Goal: Information Seeking & Learning: Learn about a topic

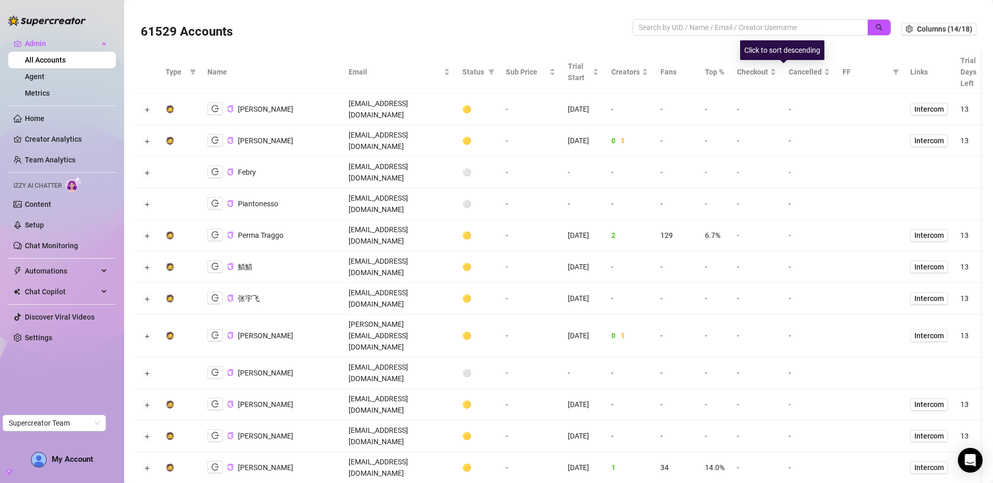
click at [756, 36] on div at bounding box center [762, 32] width 259 height 27
click at [759, 28] on input "search" at bounding box center [746, 27] width 215 height 11
type input "jackson"
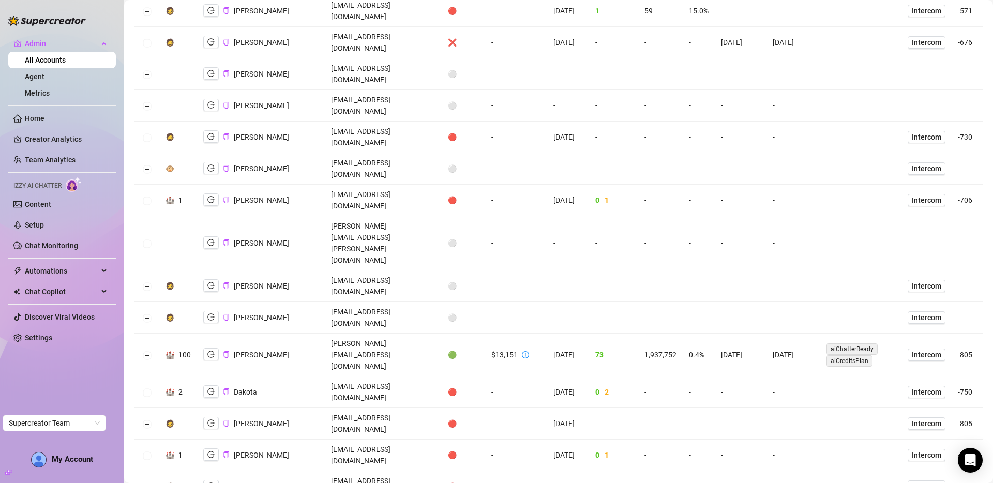
scroll to position [1117, 0]
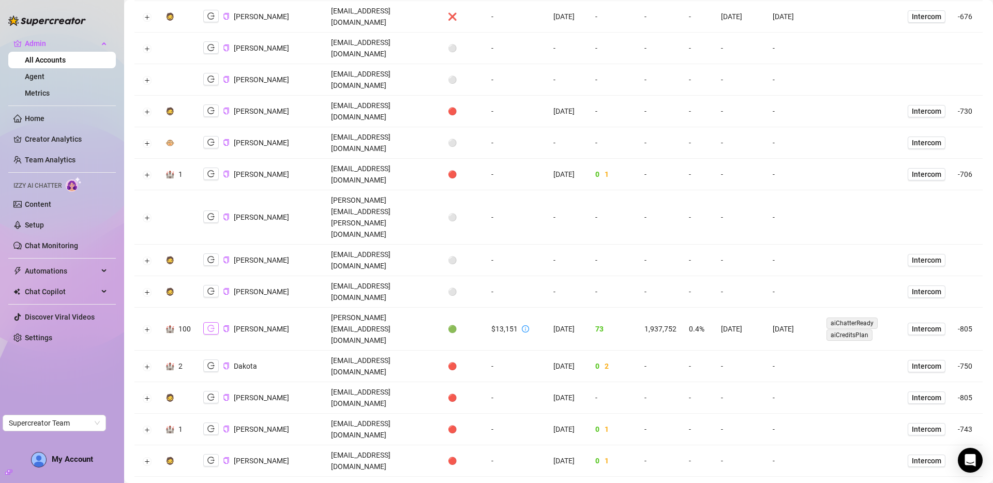
click at [211, 325] on icon "logout" at bounding box center [210, 328] width 7 height 7
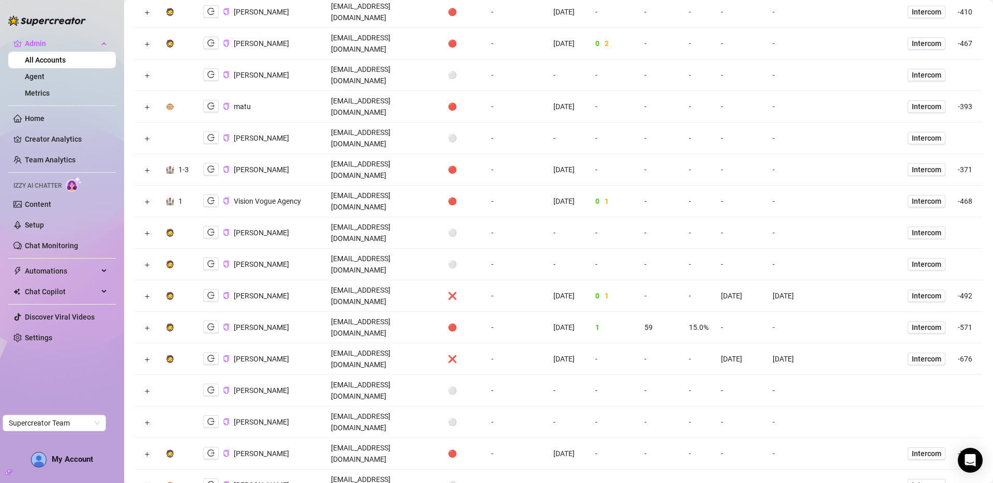
scroll to position [0, 0]
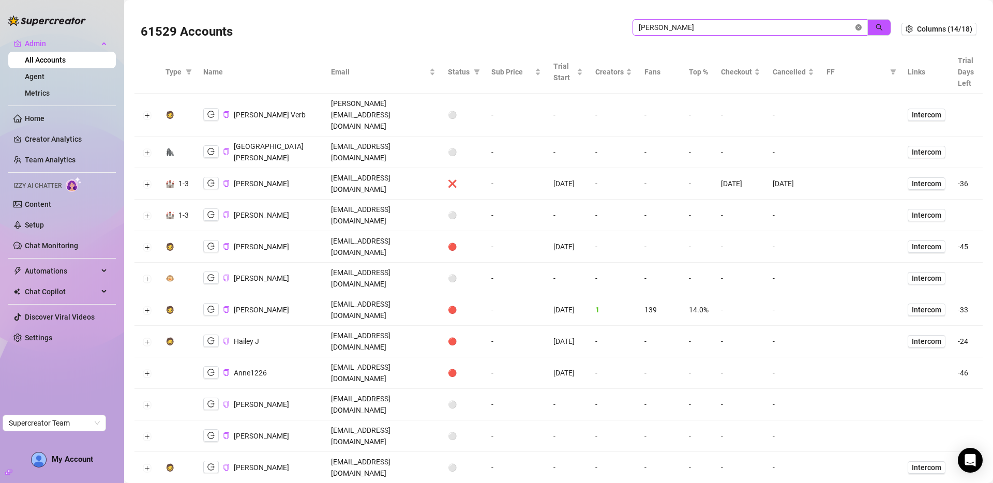
click at [856, 27] on icon "close-circle" at bounding box center [859, 27] width 6 height 6
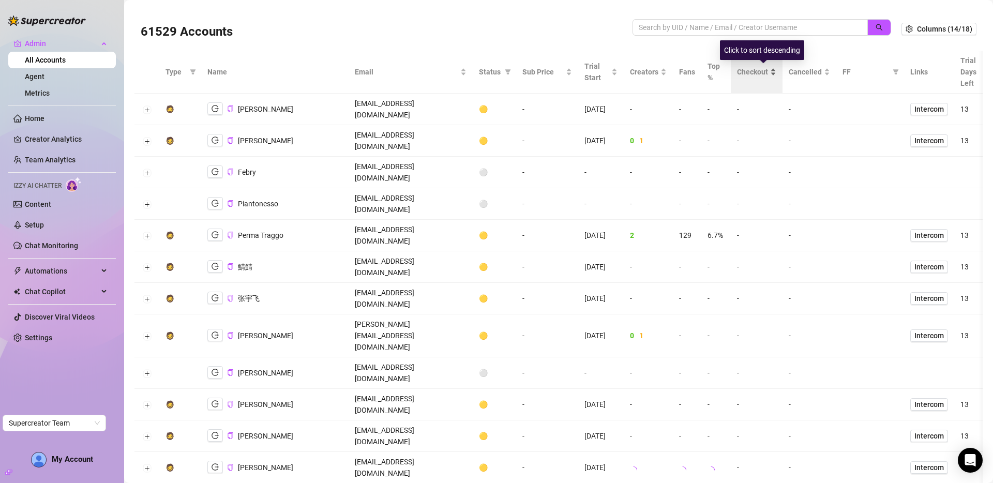
click at [758, 73] on div "Checkout" at bounding box center [756, 71] width 39 height 11
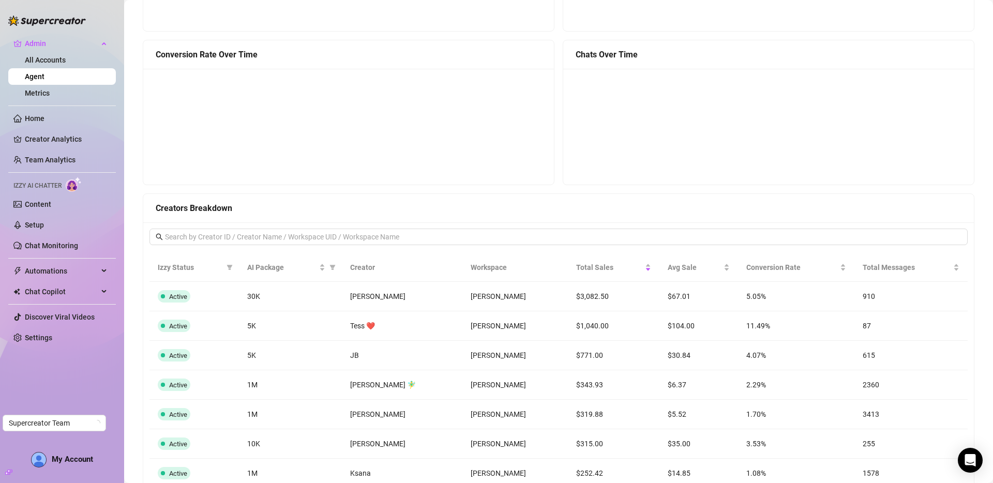
scroll to position [631, 0]
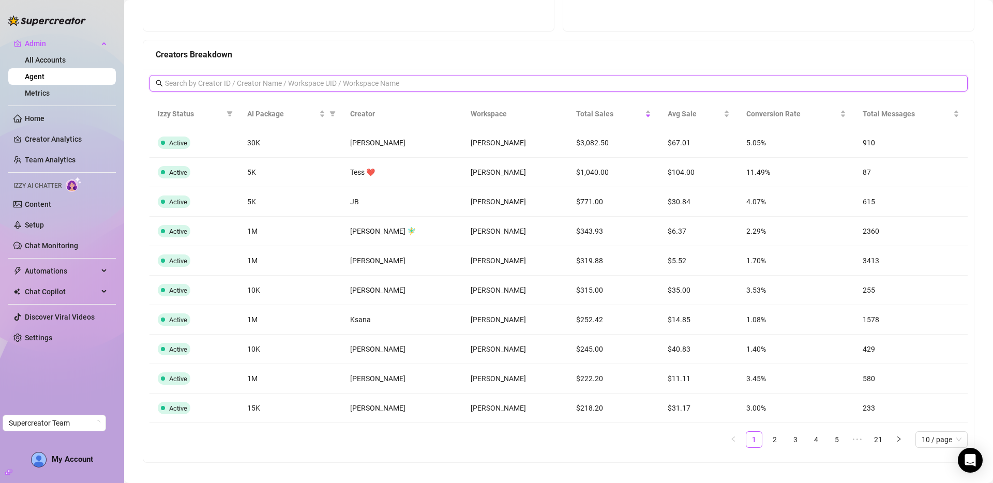
click at [239, 82] on input "text" at bounding box center [559, 83] width 789 height 11
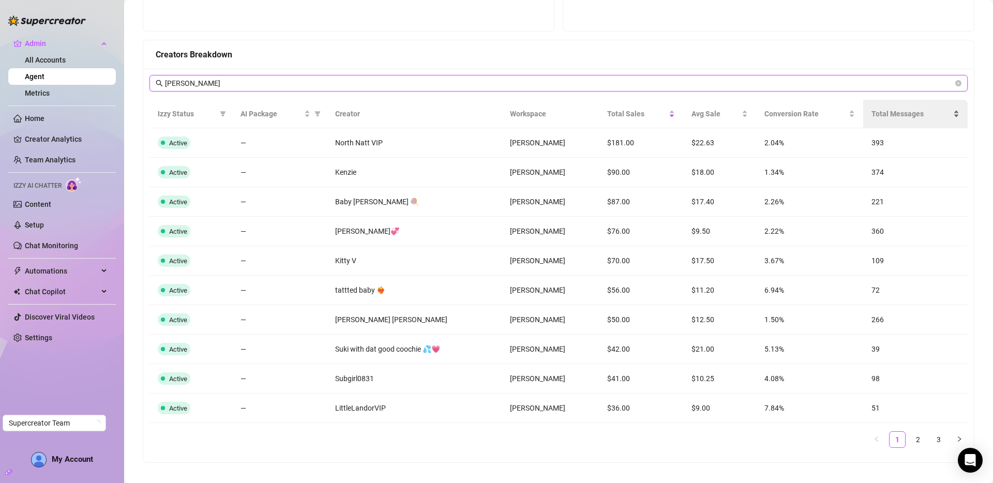
type input "jackson"
click at [888, 115] on span "Total Messages" at bounding box center [912, 113] width 80 height 11
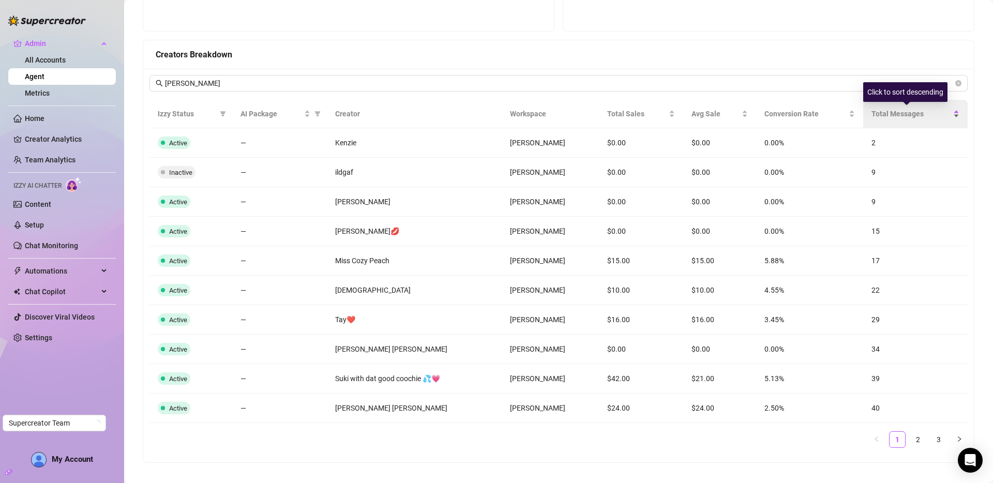
click at [888, 115] on span "Total Messages" at bounding box center [912, 113] width 80 height 11
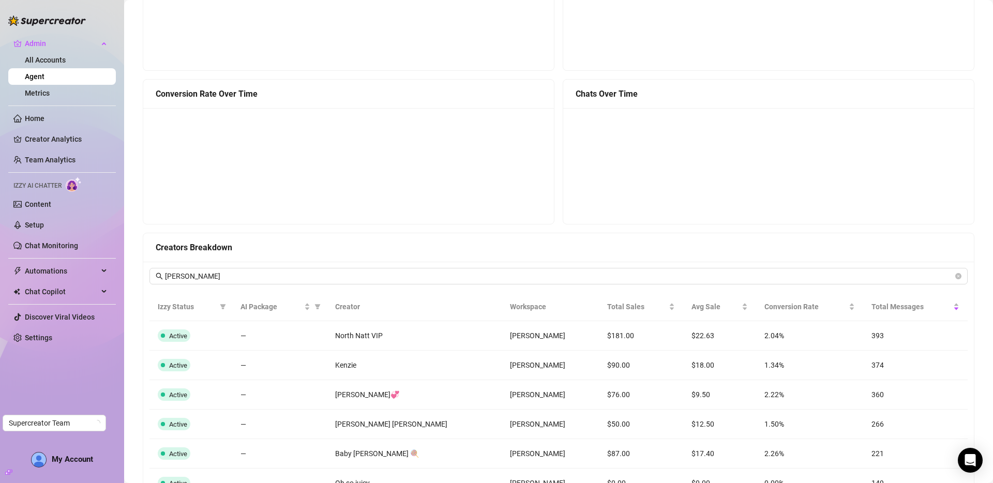
scroll to position [0, 0]
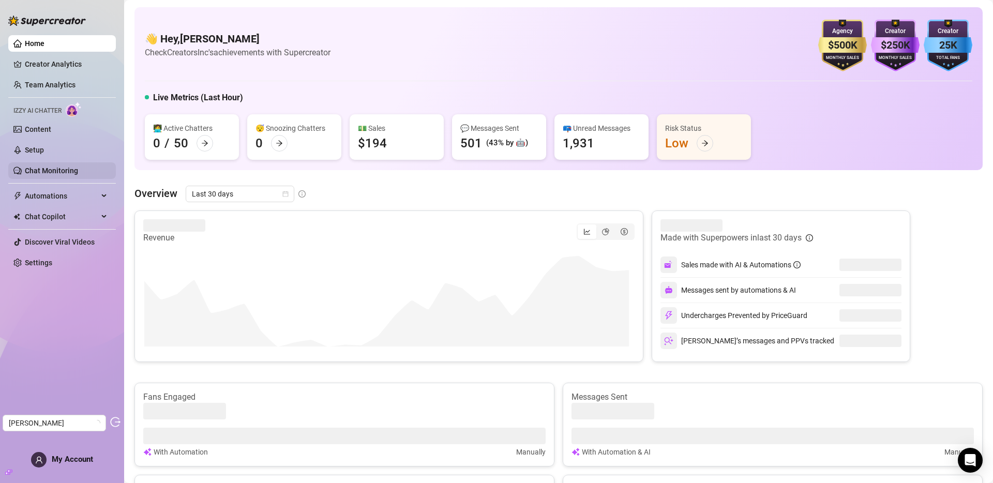
click at [55, 167] on link "Chat Monitoring" at bounding box center [51, 171] width 53 height 8
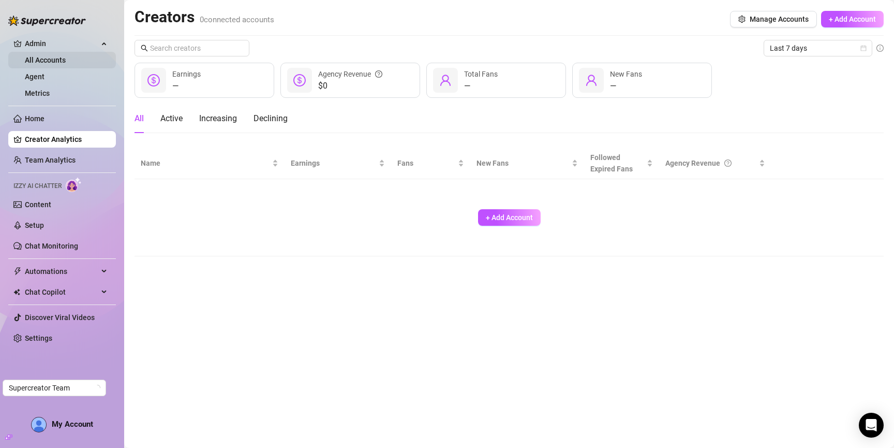
click at [55, 62] on link "All Accounts" at bounding box center [45, 60] width 41 height 8
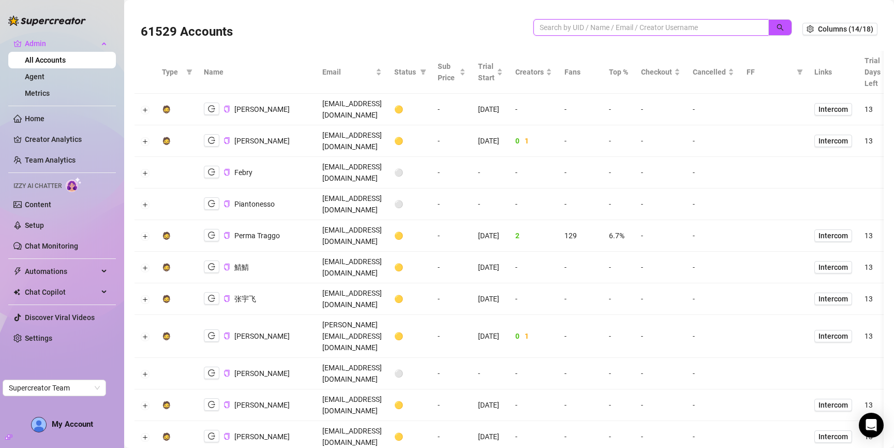
click at [596, 28] on input "search" at bounding box center [647, 27] width 215 height 11
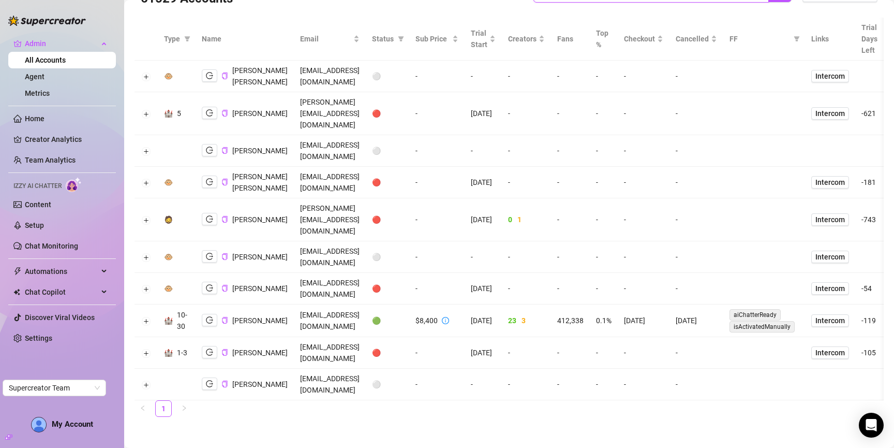
scroll to position [70, 0]
click at [202, 314] on button "button" at bounding box center [210, 320] width 16 height 12
click at [143, 317] on button "Expand row" at bounding box center [146, 321] width 8 height 8
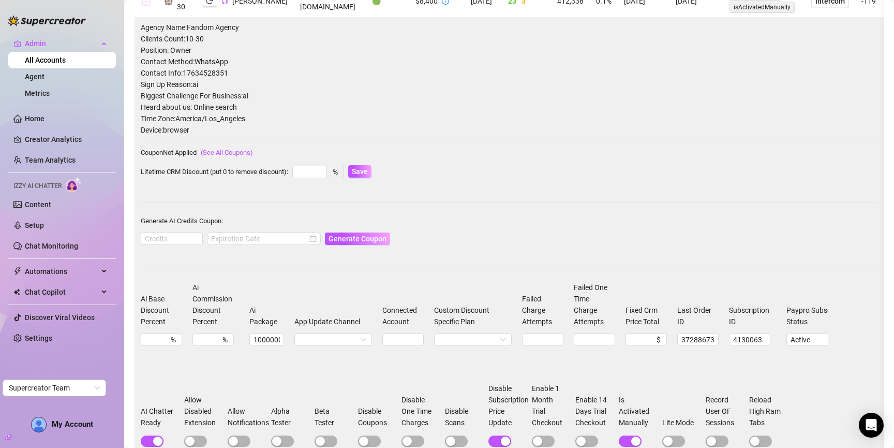
scroll to position [356, 0]
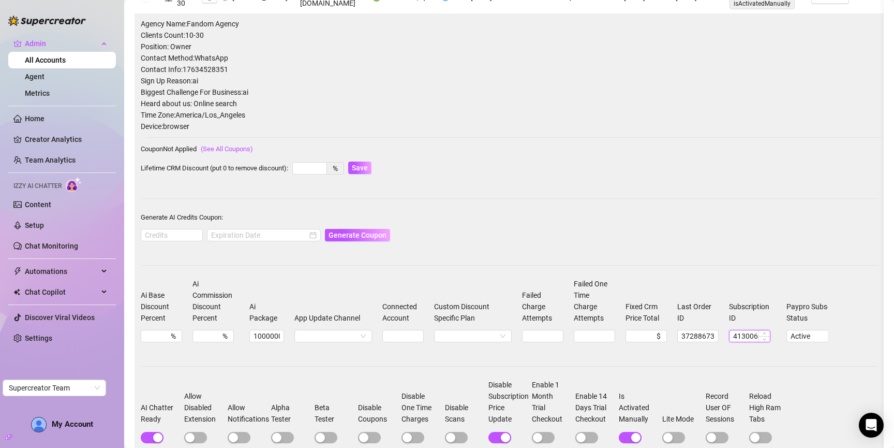
click at [741, 342] on input "4130063" at bounding box center [750, 335] width 40 height 11
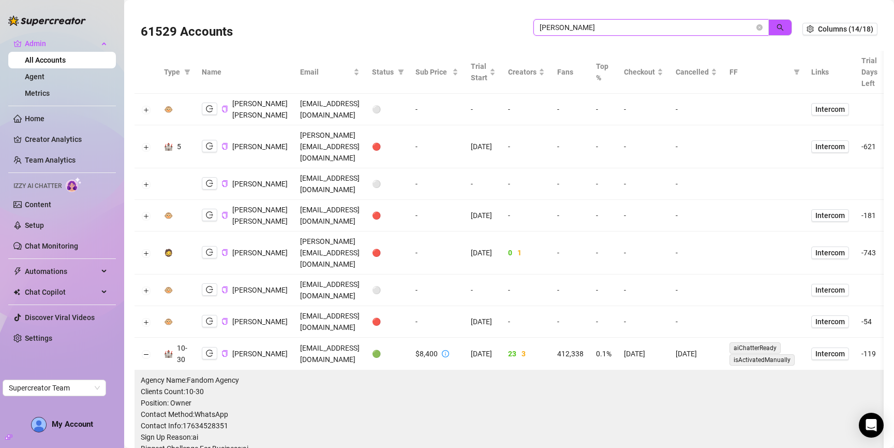
click at [603, 29] on input "john l" at bounding box center [647, 27] width 215 height 11
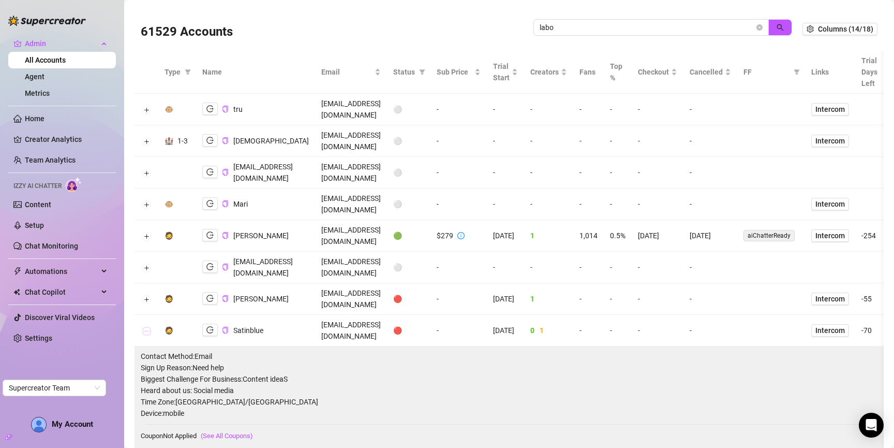
click at [143, 327] on button "Collapse row" at bounding box center [146, 331] width 8 height 8
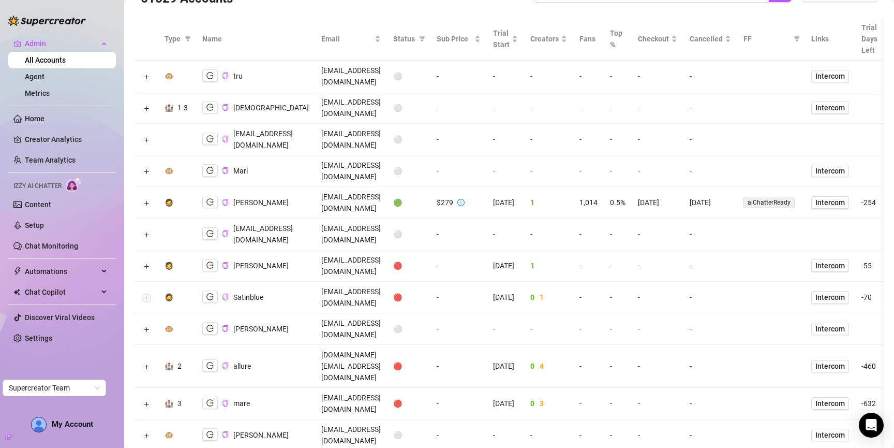
scroll to position [34, 0]
click at [211, 195] on button "button" at bounding box center [210, 201] width 16 height 12
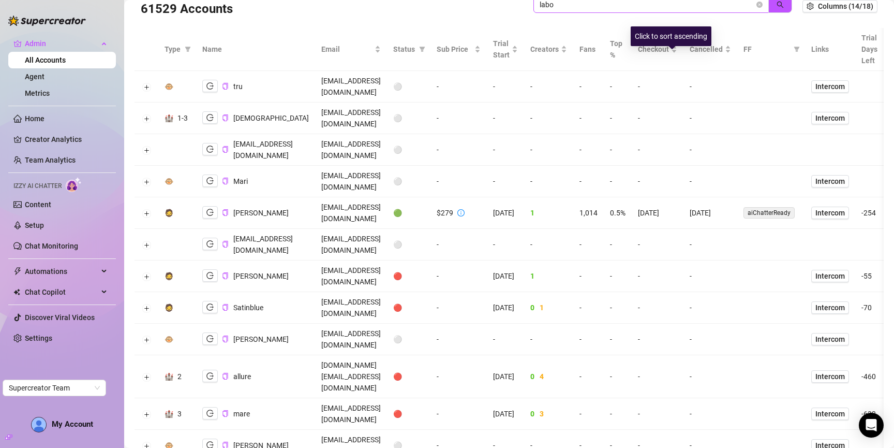
scroll to position [0, 0]
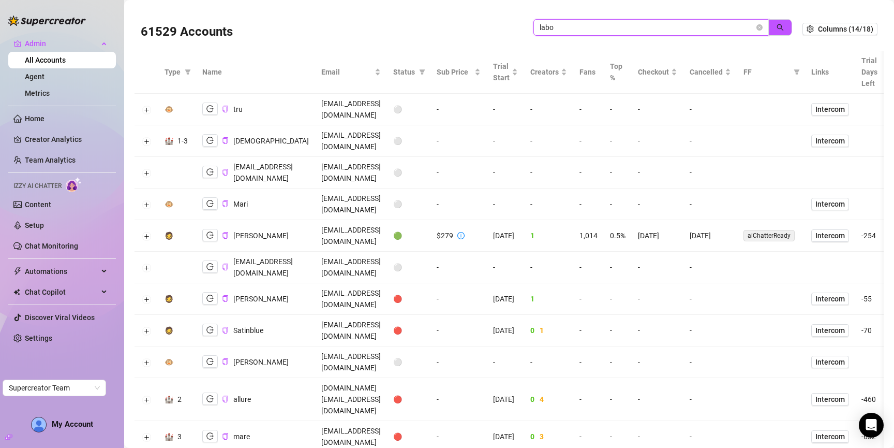
click at [669, 25] on input "labo" at bounding box center [647, 27] width 215 height 11
paste input "feralxkiki"
click at [777, 29] on icon "search" at bounding box center [780, 27] width 7 height 7
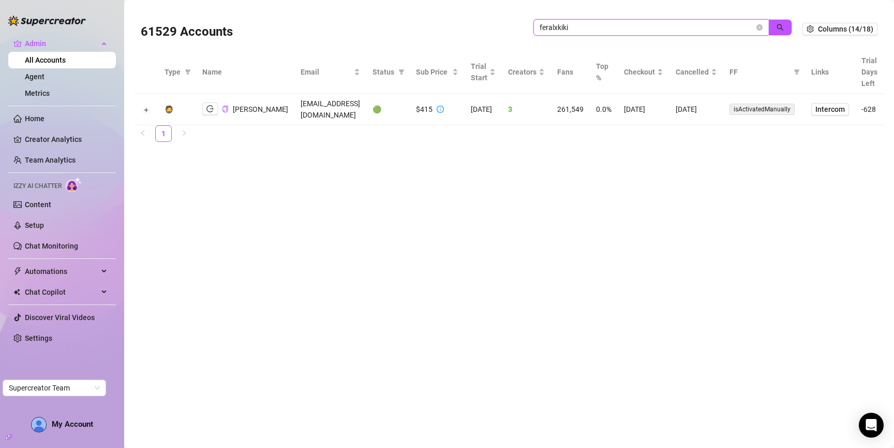
click at [619, 32] on input "feralxkiki" at bounding box center [647, 27] width 215 height 11
paste input "reallifebarbiedoll101@gmail.com"
click at [778, 26] on icon "search" at bounding box center [780, 27] width 7 height 7
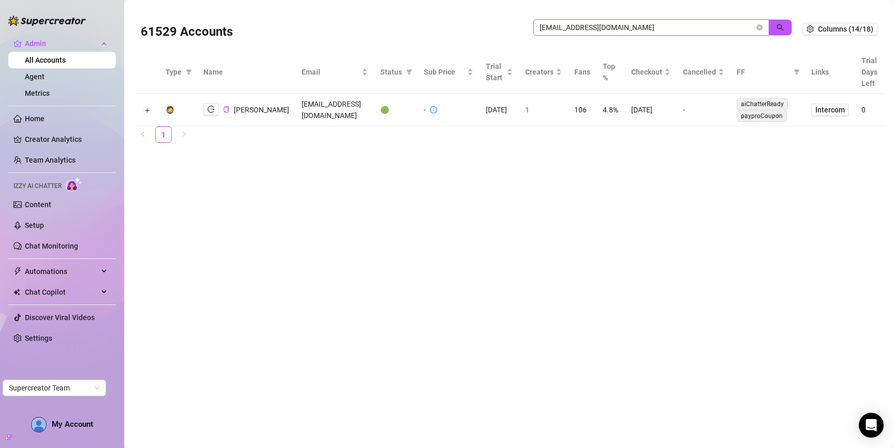
click at [692, 28] on input "reallifebarbiedoll101@gmail.com" at bounding box center [647, 27] width 215 height 11
click at [693, 28] on input "reallifebarbiedoll101@gmail.com" at bounding box center [647, 27] width 215 height 11
paste input "ARJotxPLVkUgRnX3qhhjQIvvd3v2"
click at [698, 29] on input "reallifebarbiedoll101@gmail. ARJotxPLVkUgRnX3qhhjQIvvd3v2" at bounding box center [647, 27] width 215 height 11
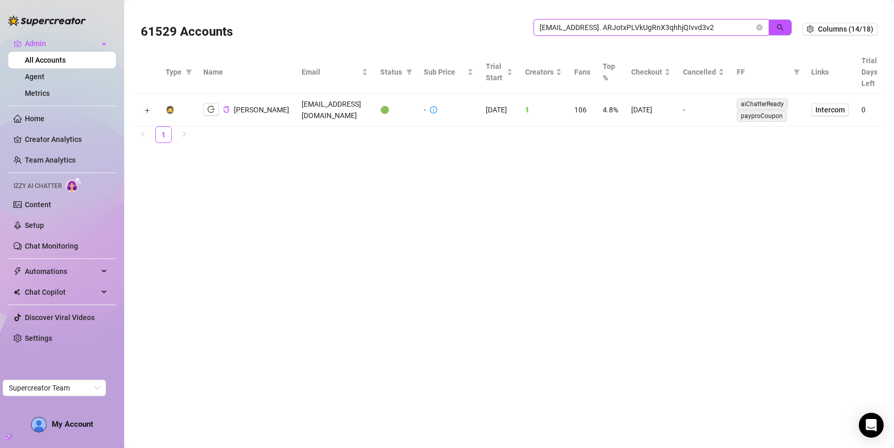
click at [698, 29] on input "reallifebarbiedoll101@gmail. ARJotxPLVkUgRnX3qhhjQIvvd3v2" at bounding box center [647, 27] width 215 height 11
paste input "search"
click at [780, 27] on icon "search" at bounding box center [780, 27] width 7 height 7
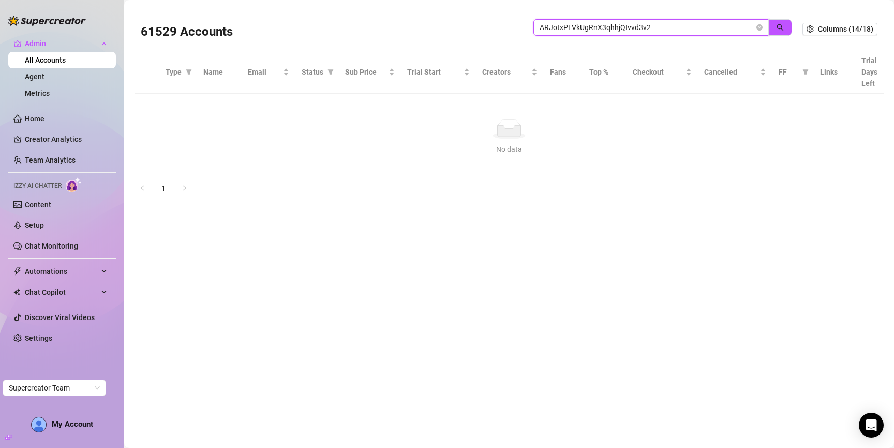
click at [705, 23] on input "ARJotxPLVkUgRnX3qhhjQIvvd3v2" at bounding box center [647, 27] width 215 height 11
type input "ruiz"
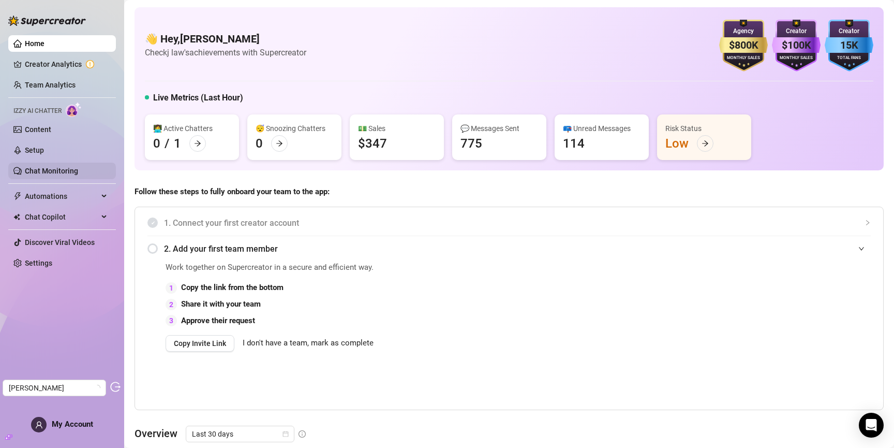
click at [67, 170] on link "Chat Monitoring" at bounding box center [51, 171] width 53 height 8
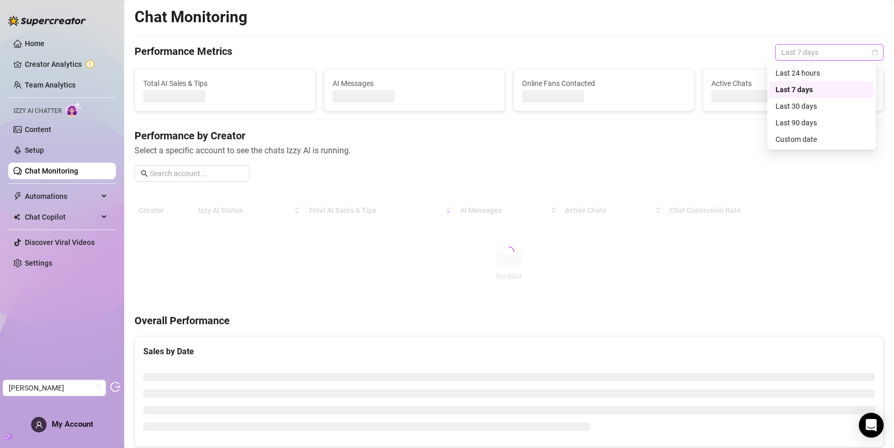
click at [813, 49] on span "Last 7 days" at bounding box center [829, 52] width 96 height 16
click at [815, 141] on div "Custom date" at bounding box center [822, 138] width 92 height 11
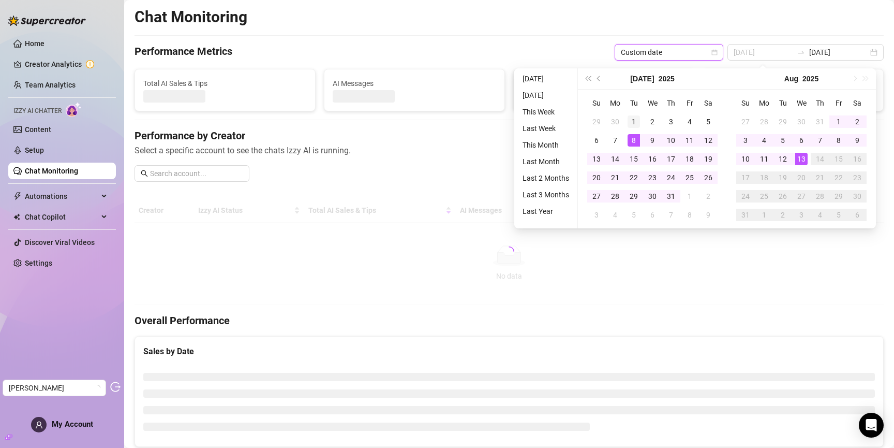
type input "[DATE]"
click at [640, 123] on td "1" at bounding box center [634, 121] width 19 height 19
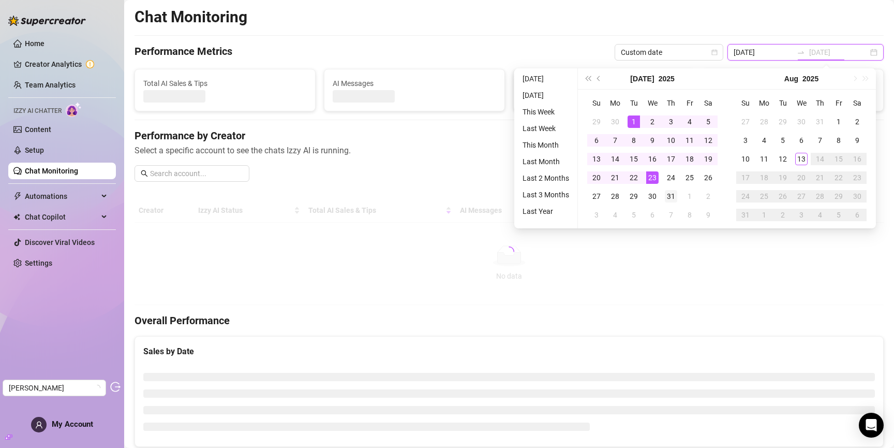
type input "[DATE]"
click at [673, 197] on div "31" at bounding box center [671, 196] width 12 height 12
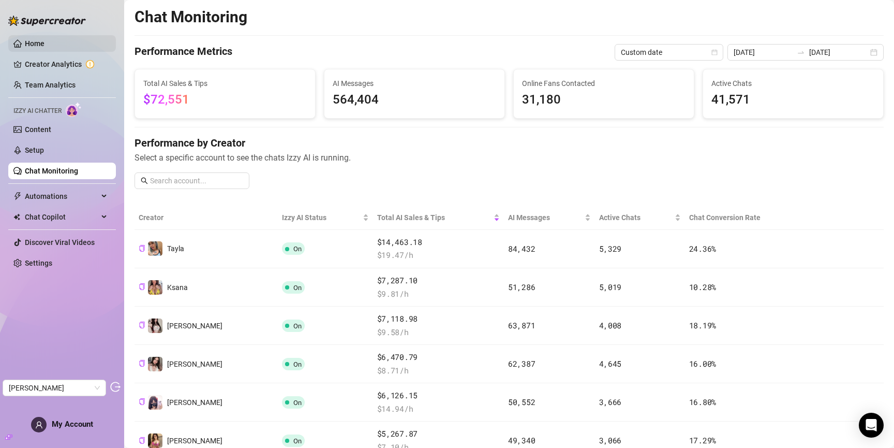
click at [44, 45] on link "Home" at bounding box center [35, 43] width 20 height 8
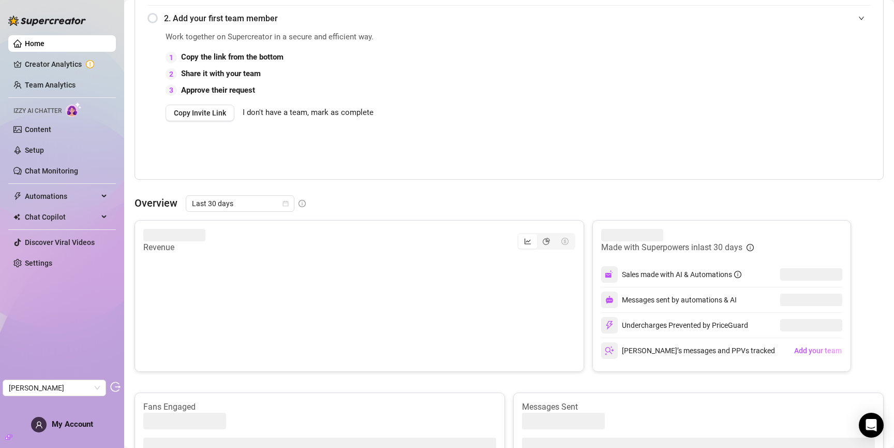
scroll to position [247, 0]
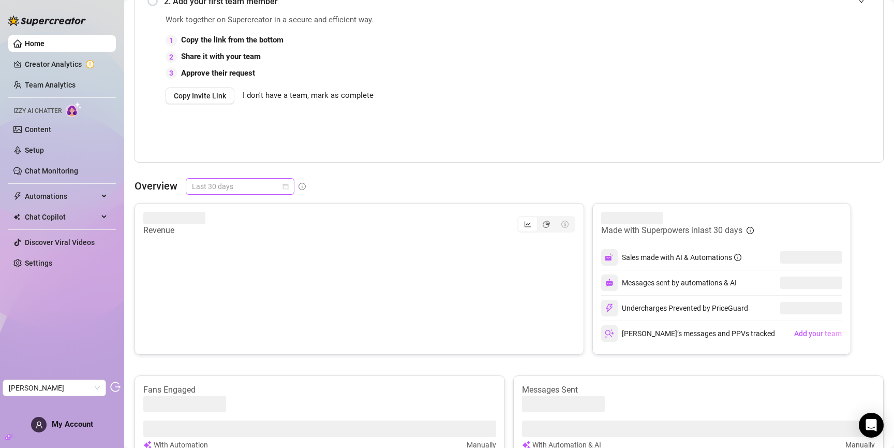
click at [222, 183] on span "Last 30 days" at bounding box center [240, 187] width 96 height 16
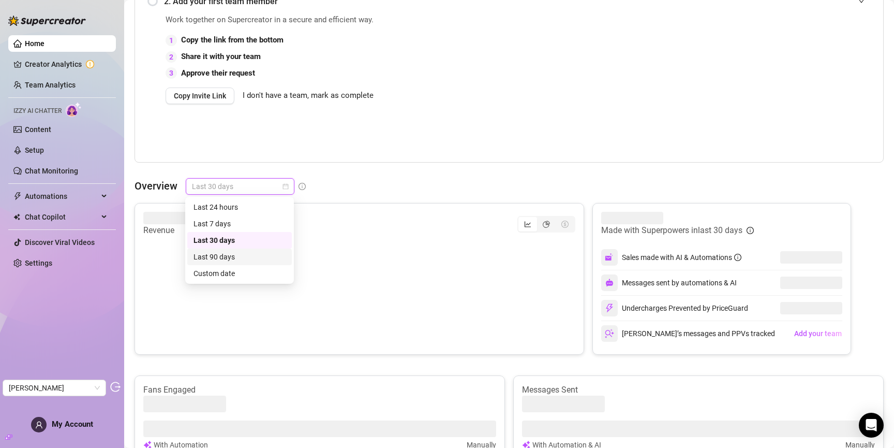
click at [233, 259] on div "Last 90 days" at bounding box center [240, 256] width 92 height 11
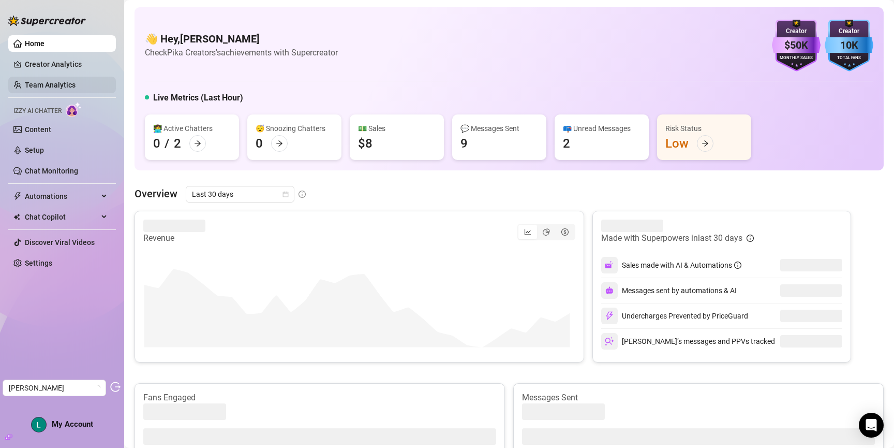
click at [76, 89] on link "Team Analytics" at bounding box center [50, 85] width 51 height 8
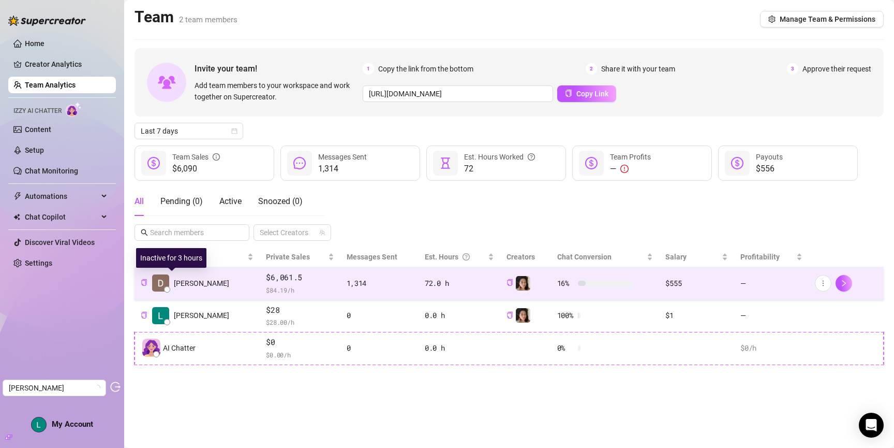
click at [190, 287] on span "Daniel s." at bounding box center [201, 282] width 55 height 11
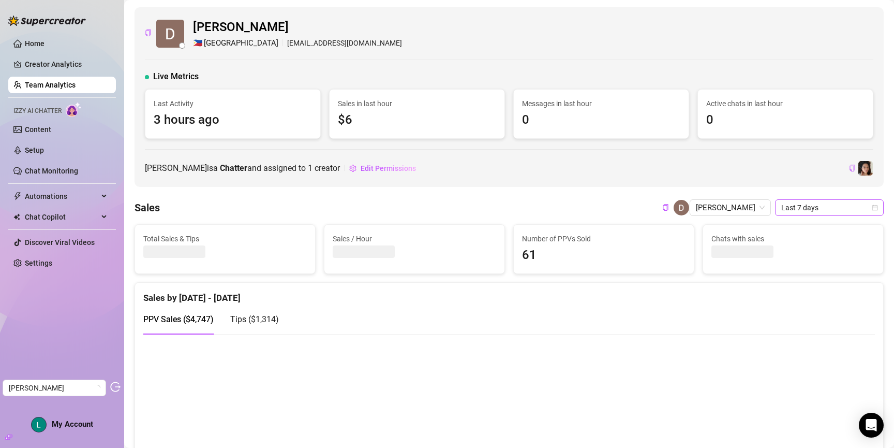
click at [803, 213] on span "Last 7 days" at bounding box center [829, 208] width 96 height 16
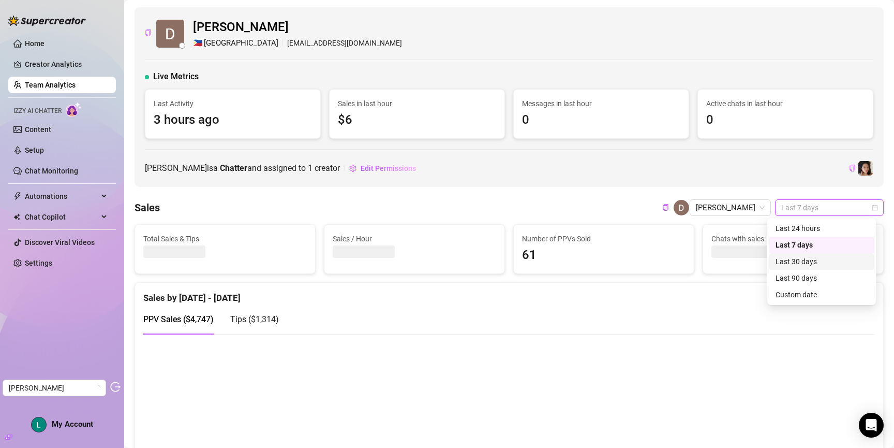
click at [806, 264] on div "Last 30 days" at bounding box center [822, 261] width 92 height 11
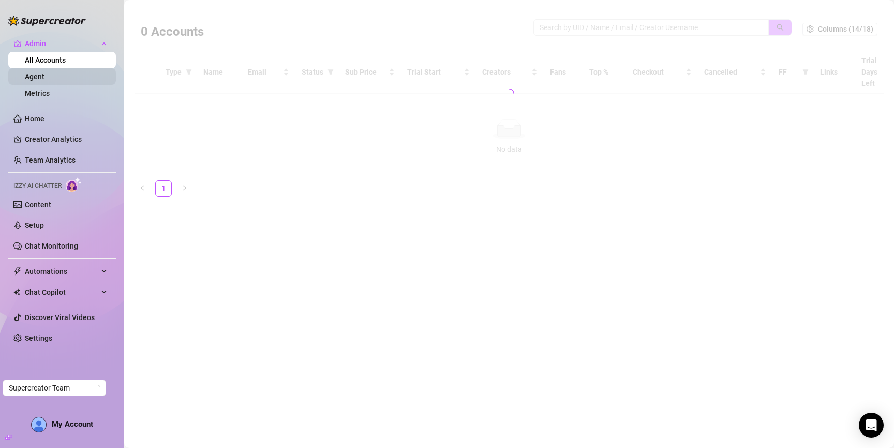
click at [41, 75] on link "Agent" at bounding box center [35, 76] width 20 height 8
click at [50, 89] on link "Metrics" at bounding box center [37, 93] width 25 height 8
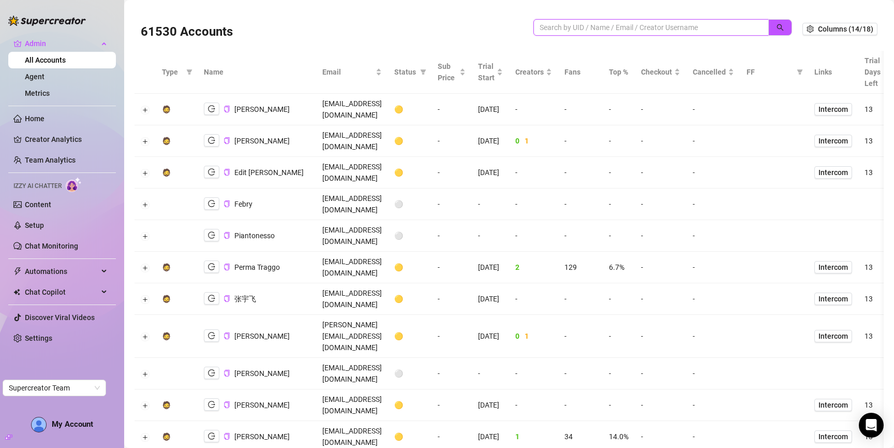
click at [619, 25] on input "search" at bounding box center [647, 27] width 215 height 11
paste input "ruizedit97@gmail.com"
click at [777, 24] on icon "search" at bounding box center [780, 27] width 7 height 7
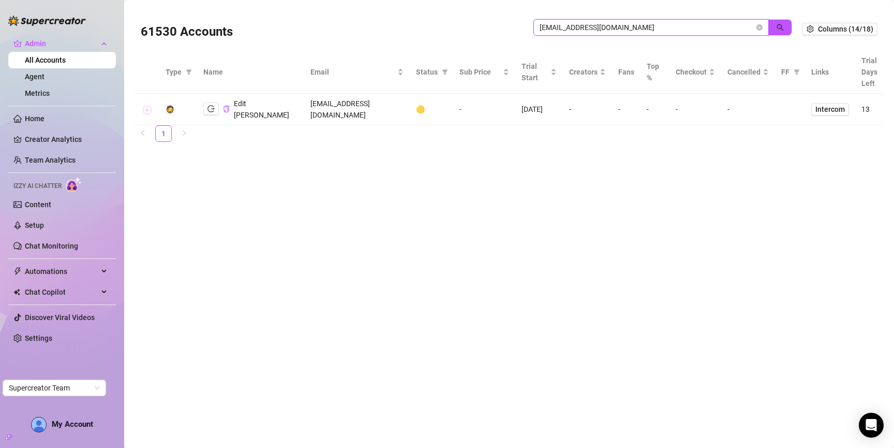
type input "ruizedit97@gmail.com"
click at [146, 106] on button "Expand row" at bounding box center [147, 110] width 8 height 8
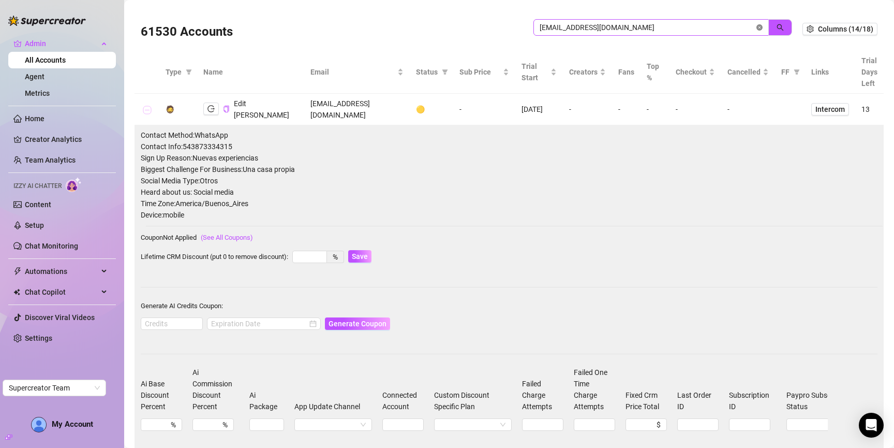
click at [756, 28] on icon "close-circle" at bounding box center [759, 27] width 6 height 6
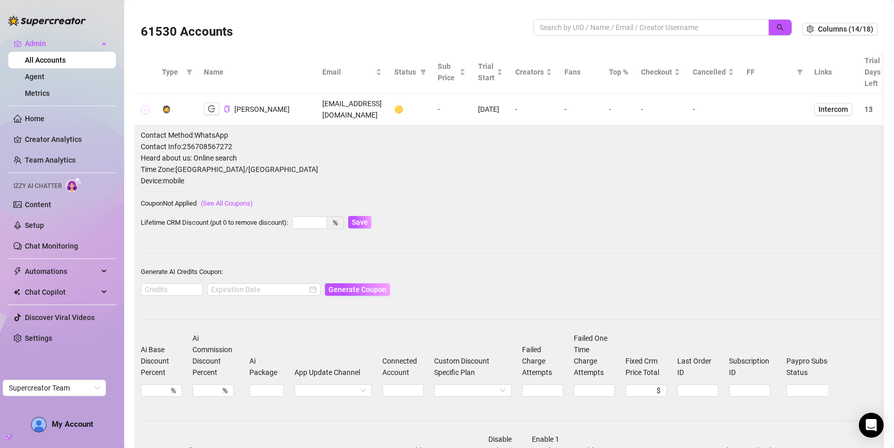
drag, startPoint x: 144, startPoint y: 102, endPoint x: 140, endPoint y: 85, distance: 16.9
click at [144, 106] on button "Collapse row" at bounding box center [145, 110] width 8 height 8
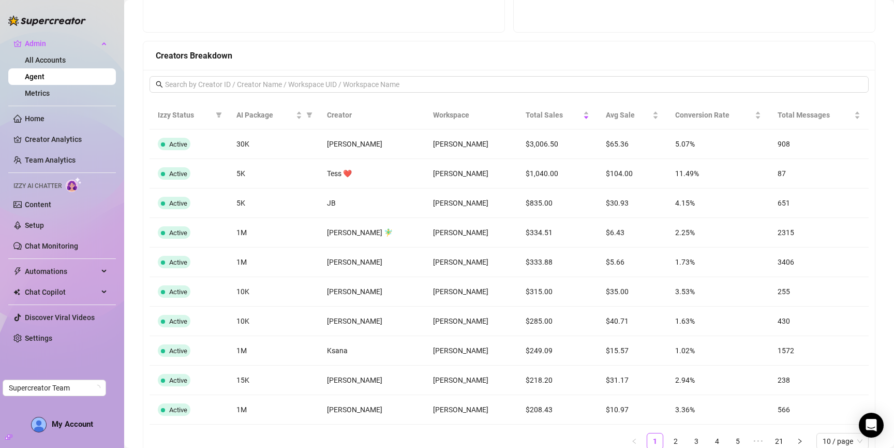
scroll to position [685, 0]
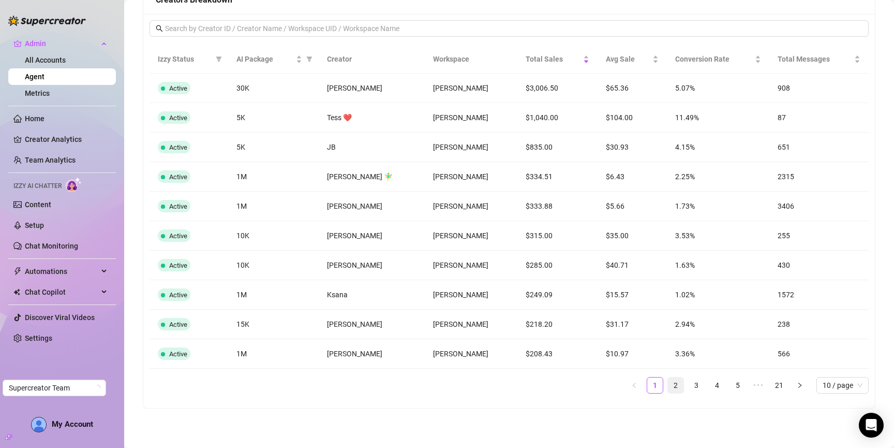
click at [670, 383] on link "2" at bounding box center [676, 385] width 16 height 16
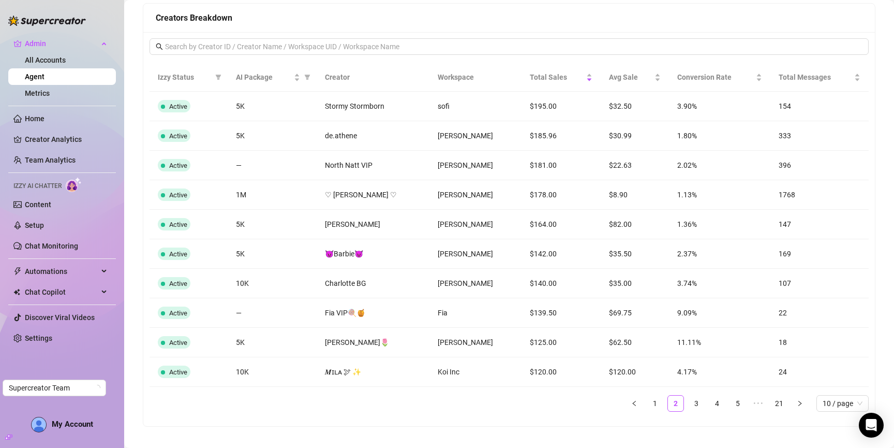
scroll to position [666, 0]
click at [310, 77] on icon "filter" at bounding box center [308, 78] width 6 height 5
click at [406, 244] on td "😈Barbie😈" at bounding box center [373, 254] width 113 height 29
click at [699, 81] on span "Conversion Rate" at bounding box center [715, 77] width 76 height 11
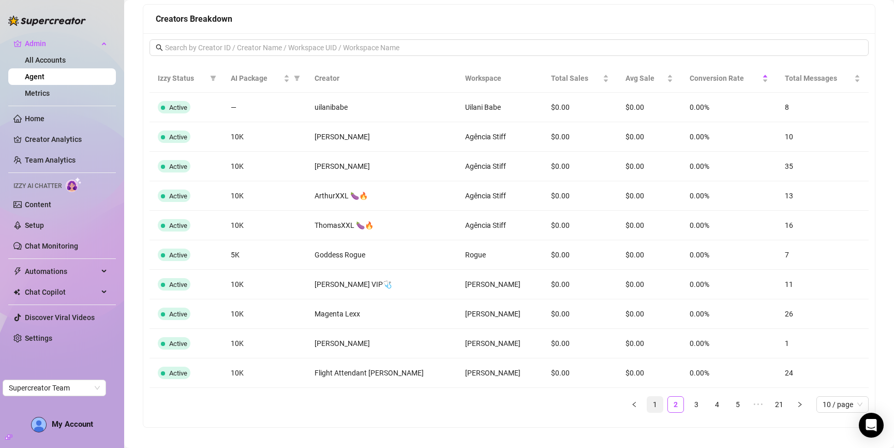
click at [651, 402] on link "1" at bounding box center [655, 404] width 16 height 16
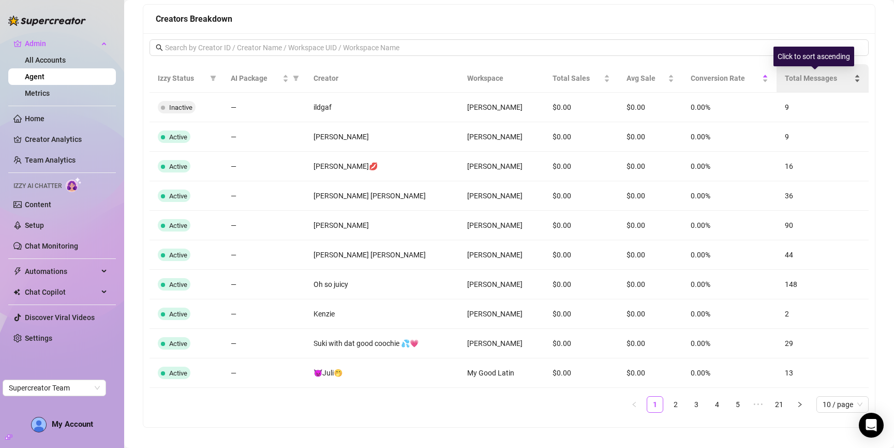
click at [804, 84] on div "Total Messages" at bounding box center [823, 77] width 76 height 11
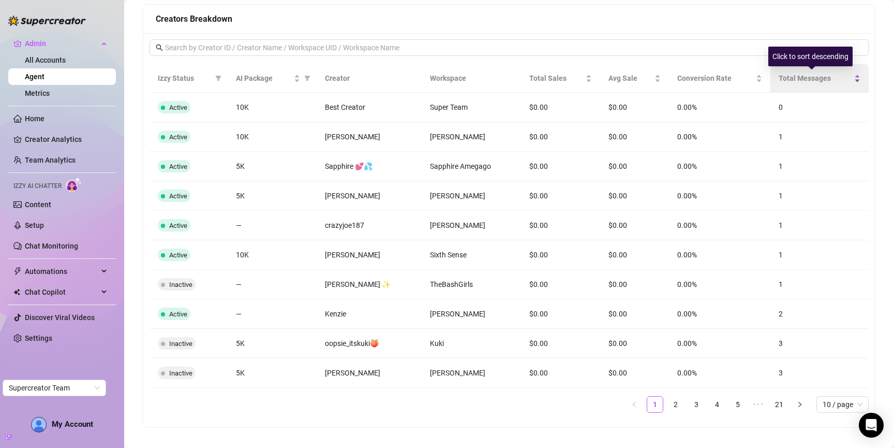
click at [801, 78] on span "Total Messages" at bounding box center [815, 77] width 73 height 11
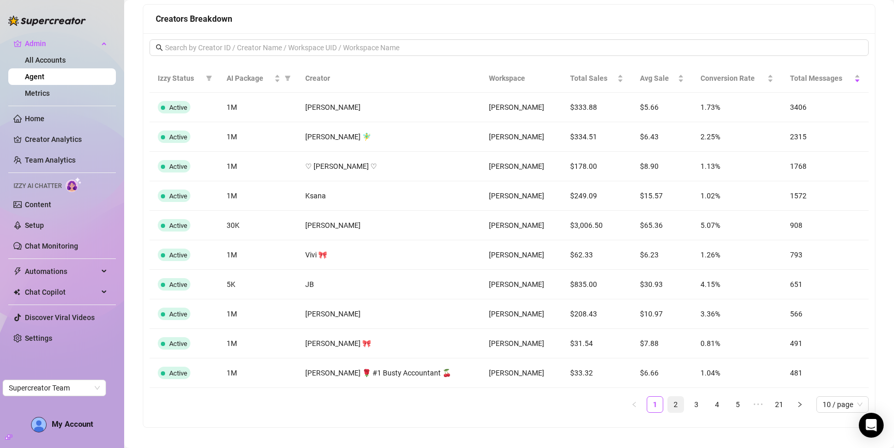
click at [668, 404] on link "2" at bounding box center [676, 404] width 16 height 16
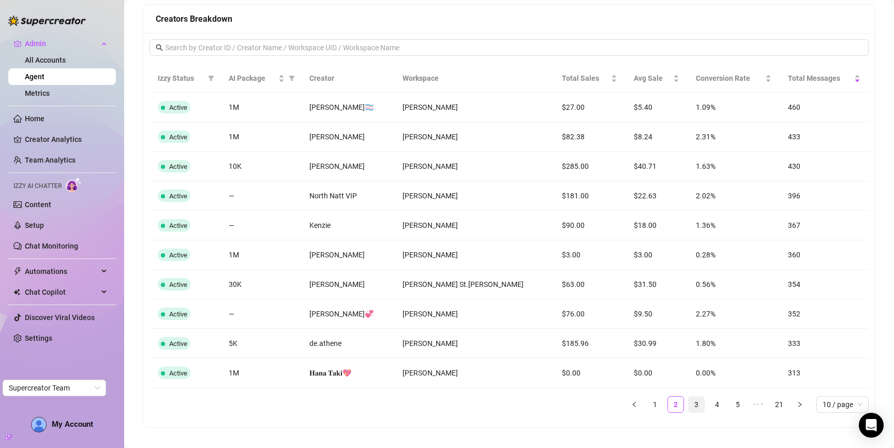
click at [689, 405] on link "3" at bounding box center [697, 404] width 16 height 16
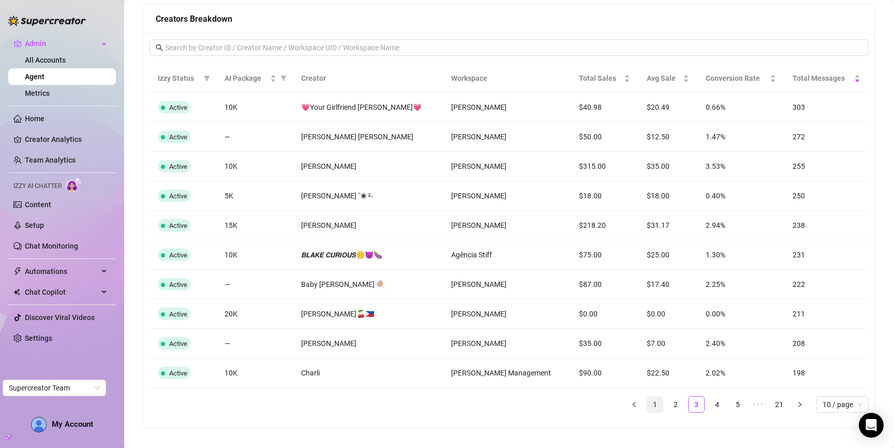
click at [649, 406] on link "1" at bounding box center [655, 404] width 16 height 16
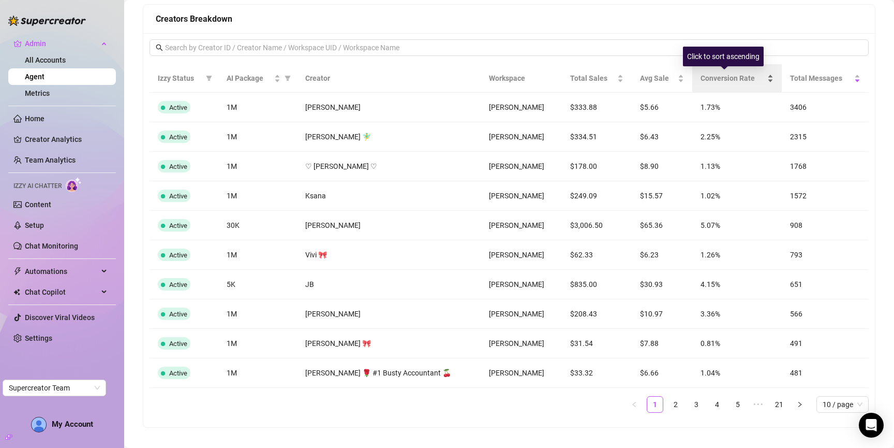
click at [701, 81] on span "Conversion Rate" at bounding box center [733, 77] width 65 height 11
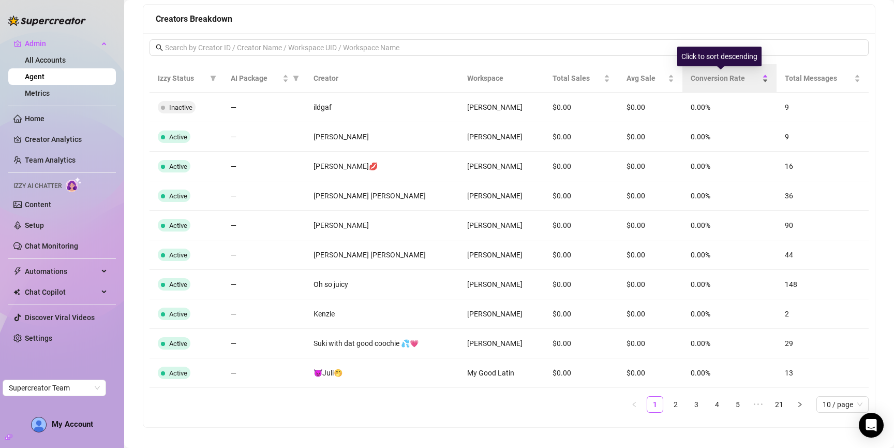
click at [701, 79] on span "Conversion Rate" at bounding box center [725, 77] width 69 height 11
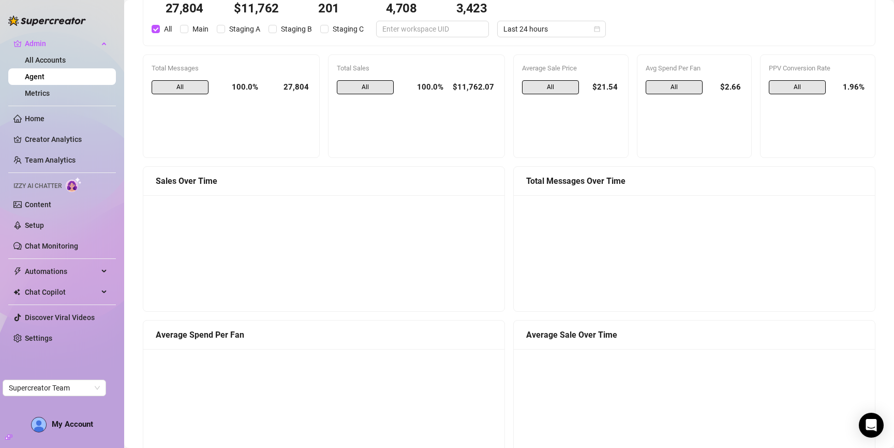
scroll to position [0, 0]
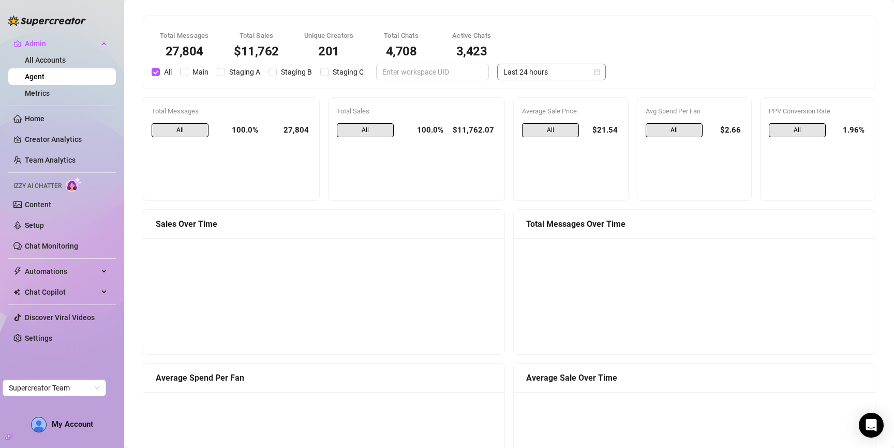
click at [531, 78] on span "Last 24 hours" at bounding box center [551, 72] width 96 height 16
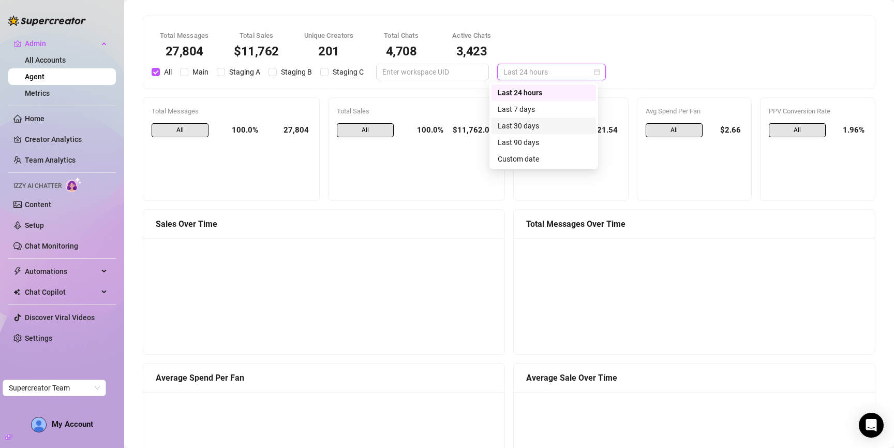
click at [532, 125] on div "Last 30 days" at bounding box center [544, 125] width 92 height 11
